Goal: Download file/media

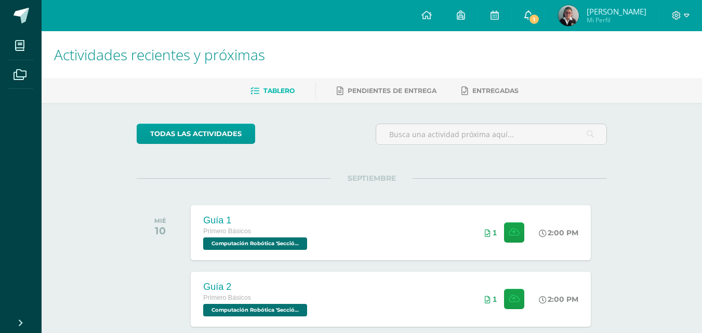
click at [531, 21] on span at bounding box center [528, 15] width 8 height 11
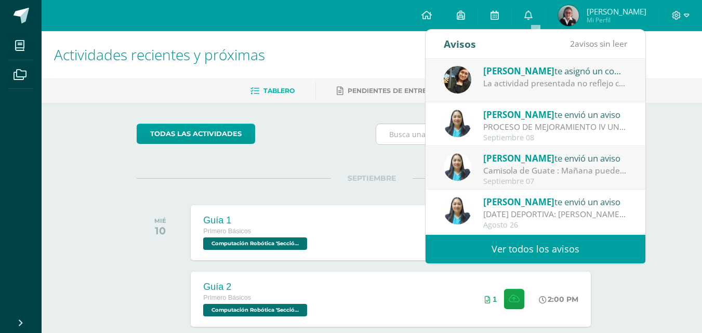
click at [384, 140] on input "text" at bounding box center [491, 134] width 230 height 20
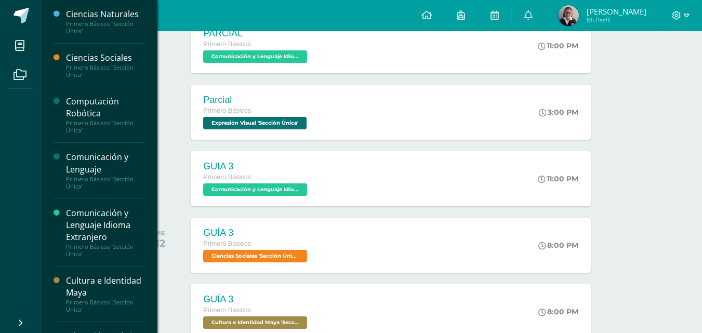
click at [107, 61] on div "Ciencias Sociales" at bounding box center [105, 58] width 79 height 12
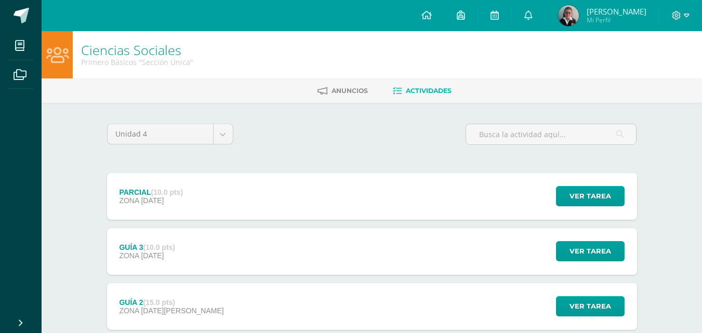
click at [187, 259] on div "GUÍA 3 (10.0 pts) ZONA [DATE]" at bounding box center [147, 251] width 80 height 47
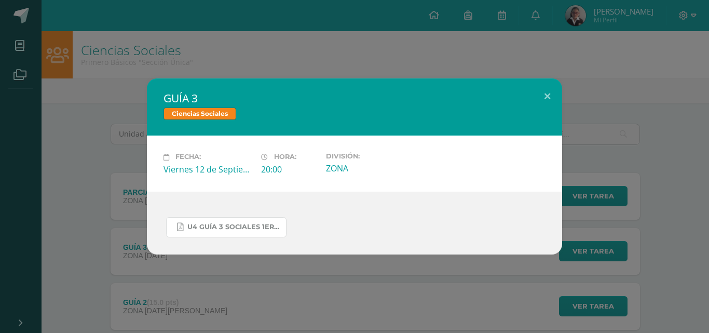
click at [257, 224] on span "U4 GUÍA 3 SOCIALES 1ERO.pdf" at bounding box center [233, 227] width 93 height 8
